Goal: Task Accomplishment & Management: Manage account settings

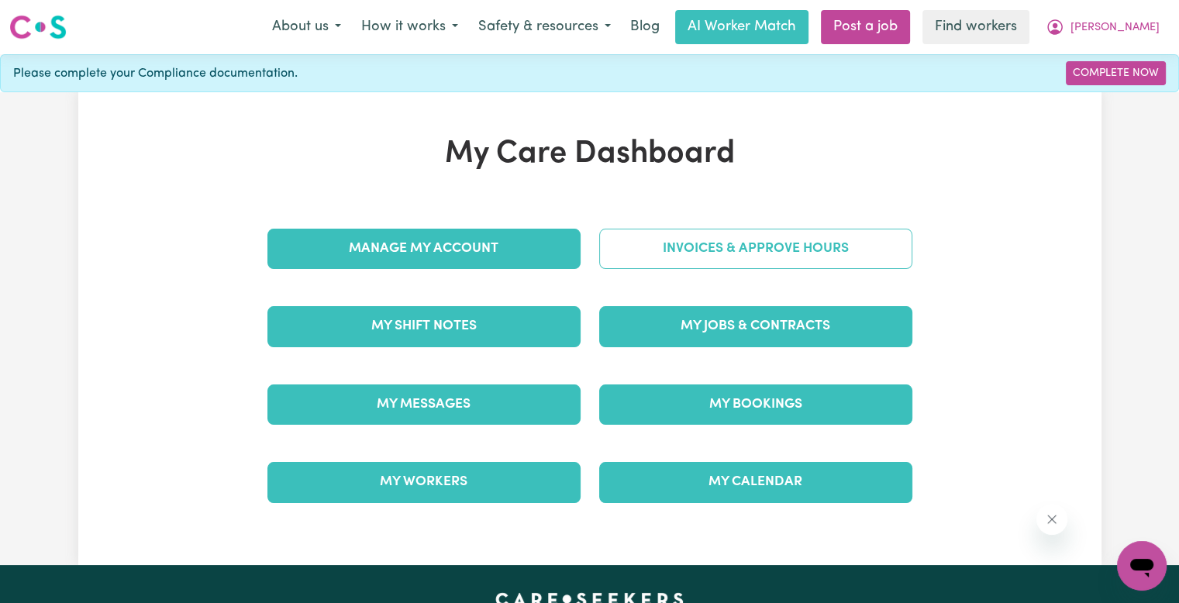
click at [678, 243] on link "Invoices & Approve Hours" at bounding box center [755, 249] width 313 height 40
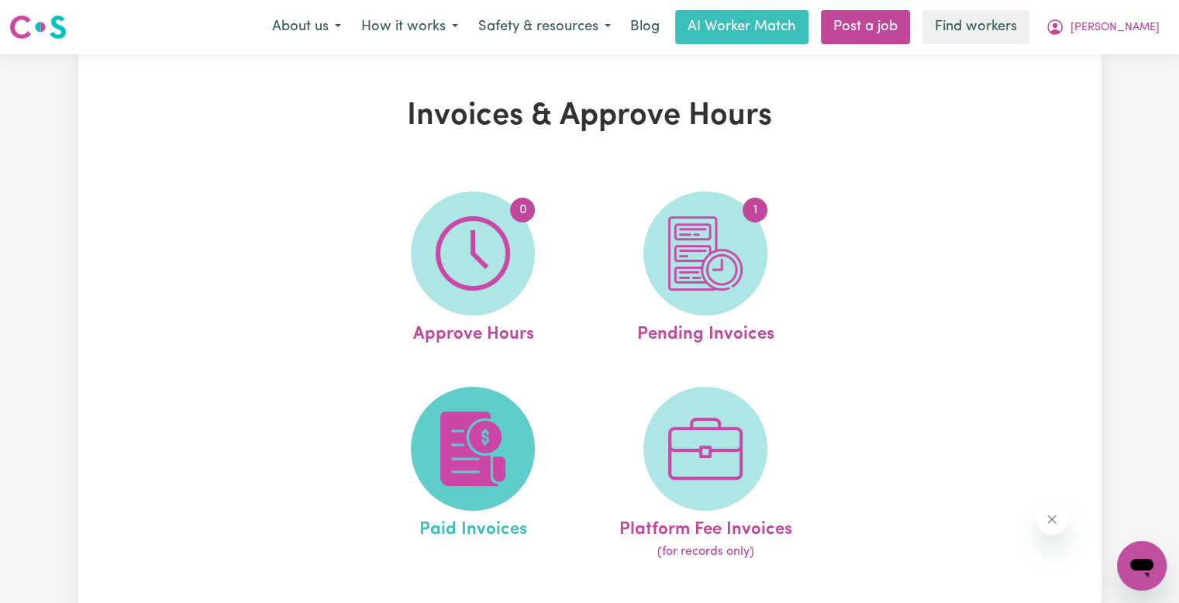
click at [471, 450] on img at bounding box center [473, 449] width 74 height 74
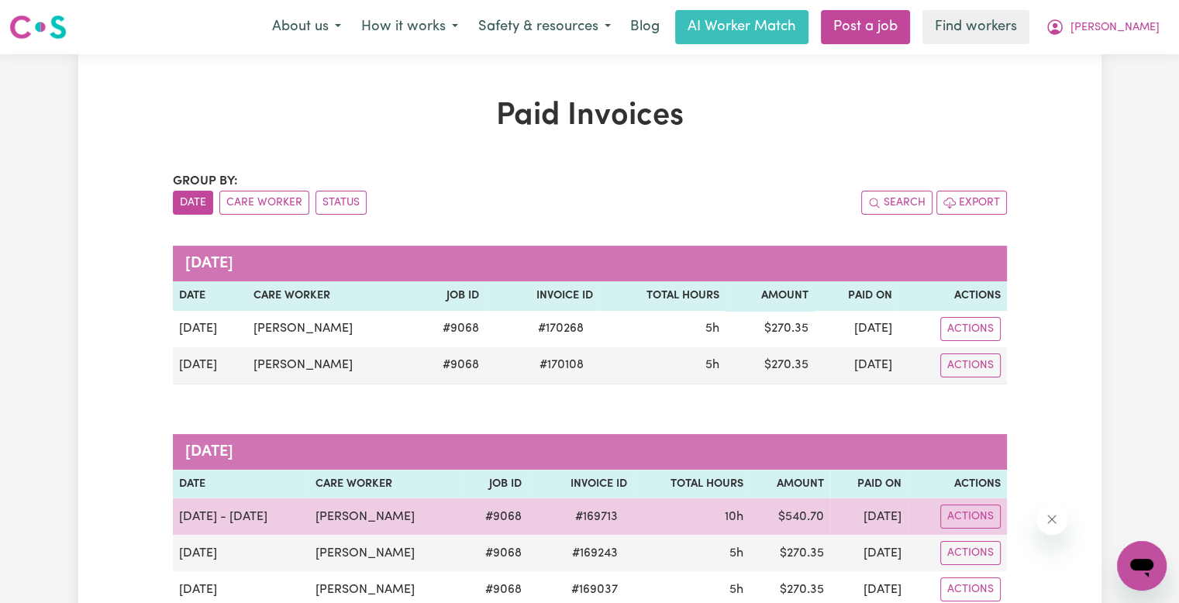
click at [573, 514] on span "# 169713" at bounding box center [596, 517] width 61 height 19
click at [572, 514] on span "# 169713" at bounding box center [596, 517] width 61 height 19
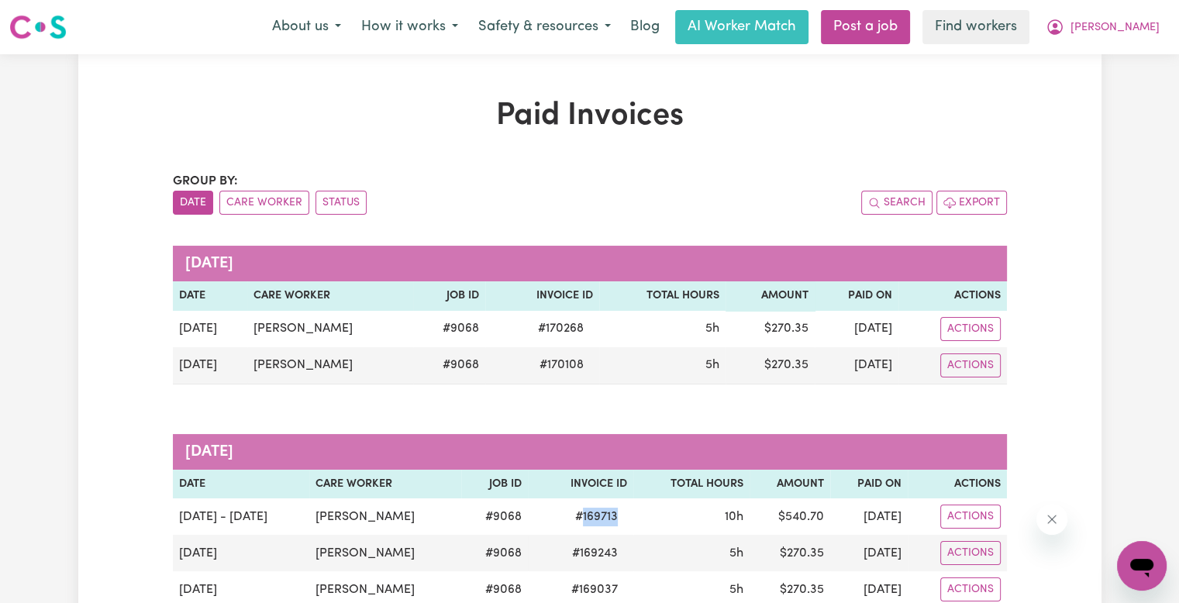
copy span "169713"
click at [1135, 26] on span "[PERSON_NAME]" at bounding box center [1114, 27] width 89 height 17
click at [1102, 84] on link "Logout" at bounding box center [1107, 88] width 122 height 29
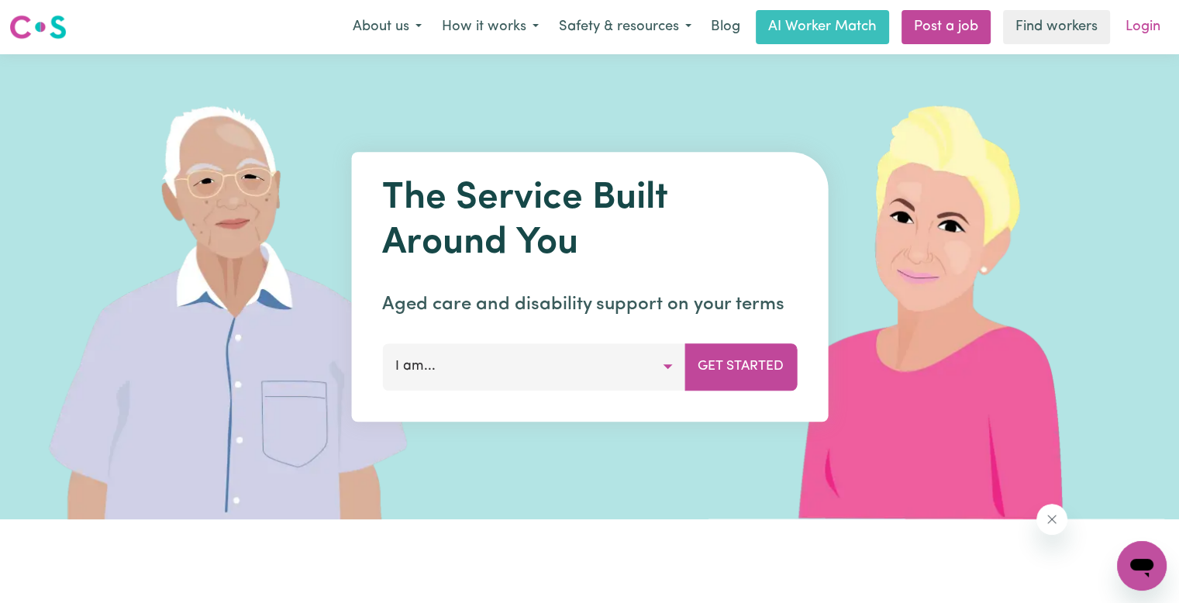
click at [1140, 36] on link "Login" at bounding box center [1142, 27] width 53 height 34
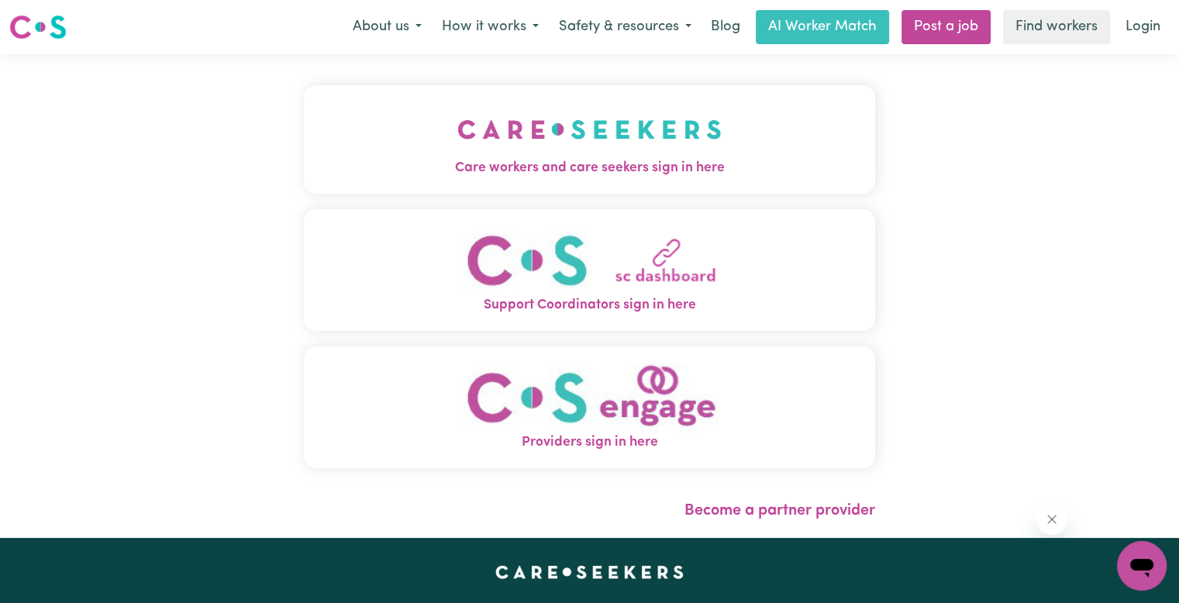
click at [457, 141] on img "Care workers and care seekers sign in here" at bounding box center [589, 129] width 264 height 57
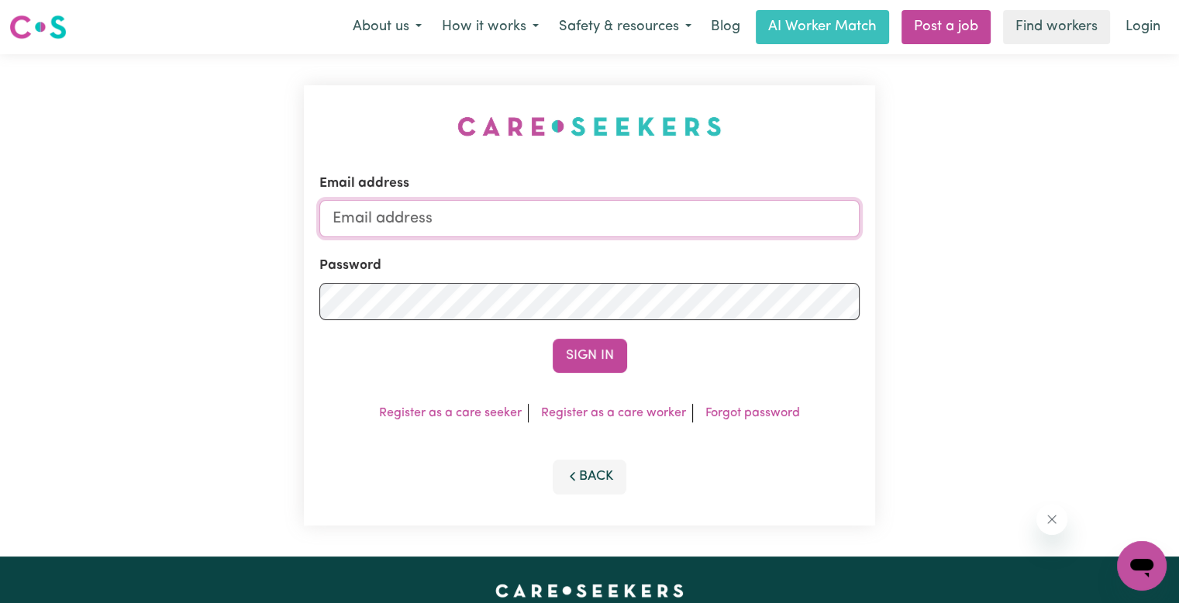
click at [483, 235] on input "Email address" at bounding box center [589, 218] width 540 height 37
drag, startPoint x: 284, startPoint y: 202, endPoint x: 208, endPoint y: 200, distance: 76.8
click at [208, 200] on div "Email address [EMAIL_ADDRESS][DOMAIN_NAME] Password Sign In Register as a care …" at bounding box center [589, 305] width 1179 height 502
drag, startPoint x: 415, startPoint y: 221, endPoint x: 564, endPoint y: 218, distance: 149.6
click at [564, 218] on input "[EMAIL_ADDRESS][DOMAIN_NAME]" at bounding box center [589, 218] width 540 height 37
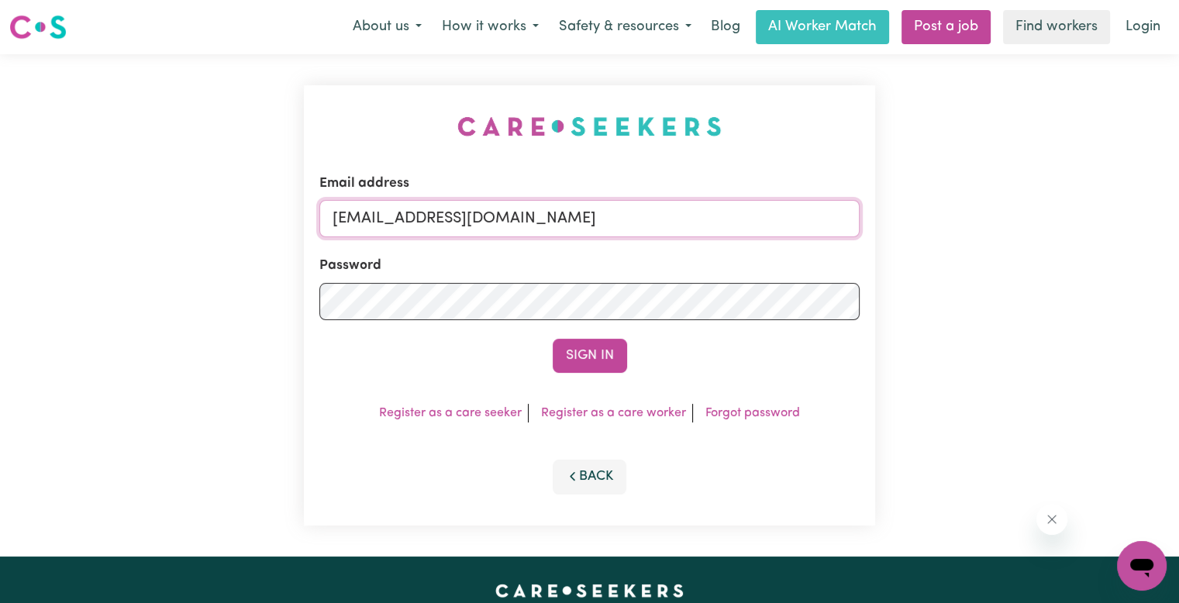
paste input "[PERSON_NAME]"
click at [479, 218] on input "superuser~Vartouhie [EMAIL_ADDRESS][DOMAIN_NAME]" at bounding box center [589, 218] width 540 height 37
type input "[EMAIL_ADDRESS][DOMAIN_NAME]"
click at [553, 339] on button "Sign In" at bounding box center [590, 356] width 74 height 34
